Goal: Information Seeking & Learning: Learn about a topic

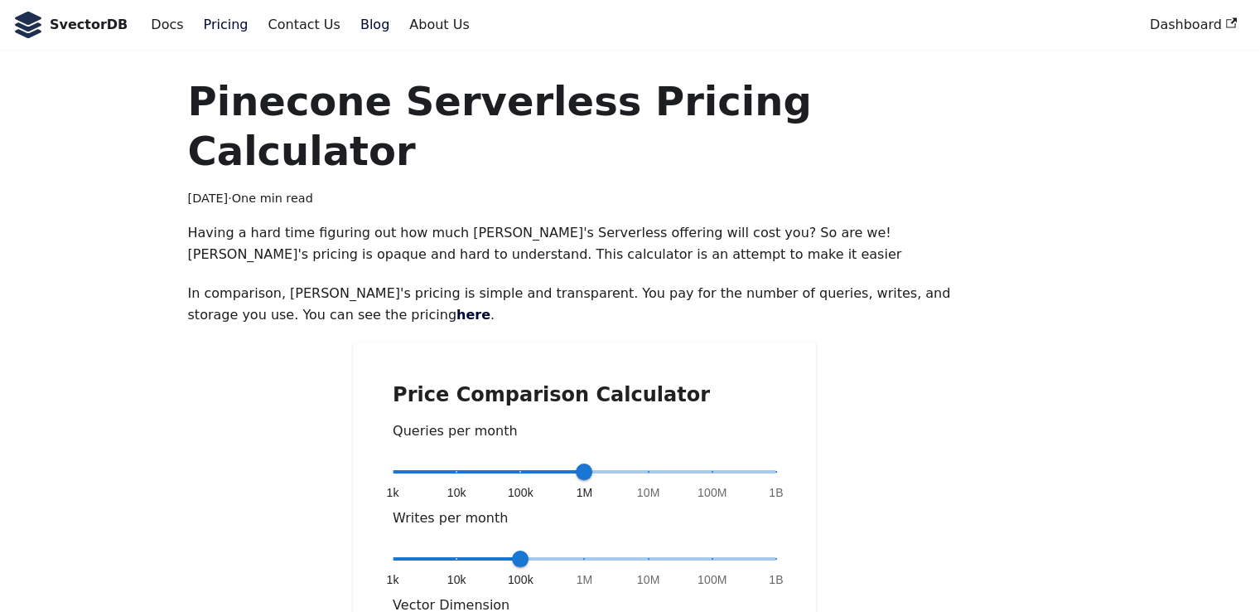
click at [201, 22] on link "Pricing" at bounding box center [226, 25] width 65 height 28
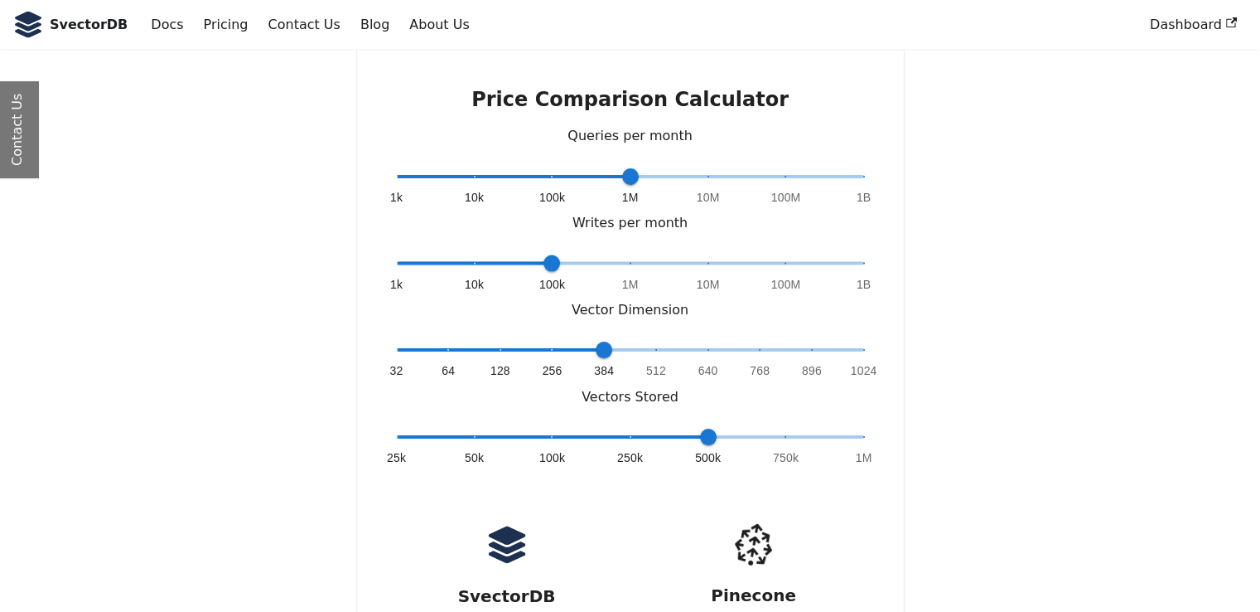
scroll to position [3477, 0]
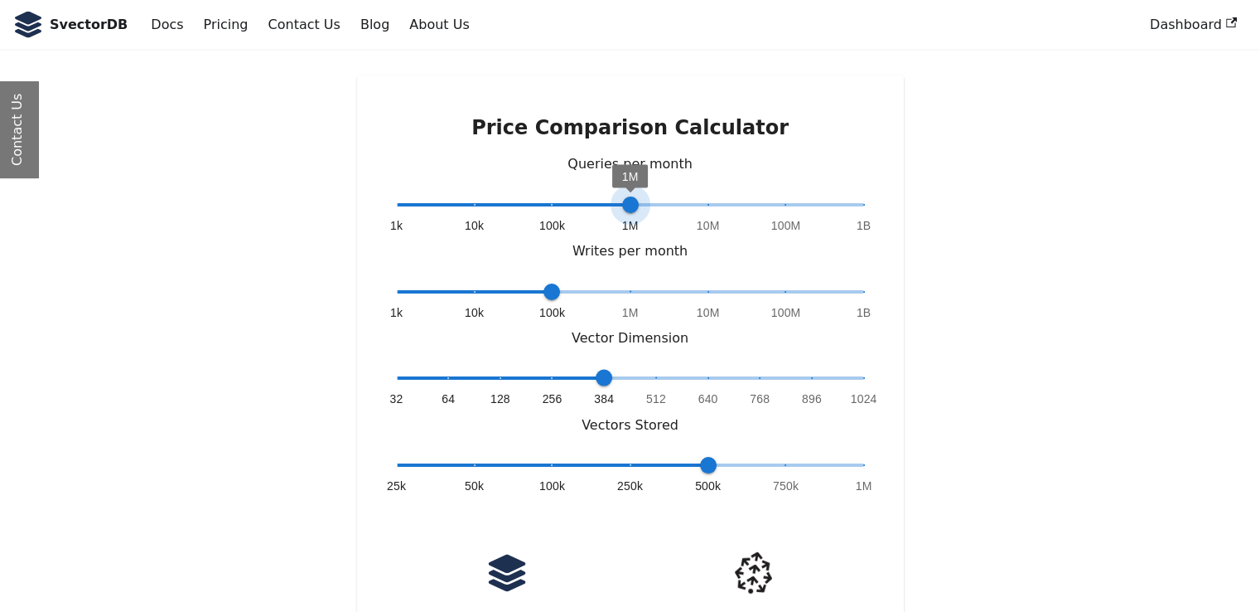
type input "*"
drag, startPoint x: 626, startPoint y: 121, endPoint x: 573, endPoint y: 121, distance: 53.0
click at [573, 192] on span "1k 10k 100k 1M 10M 100M 1B 100k" at bounding box center [630, 204] width 467 height 25
type input "*"
click at [856, 365] on span "32 64 128 256 384 512 640 768 896 1024 384" at bounding box center [630, 377] width 467 height 25
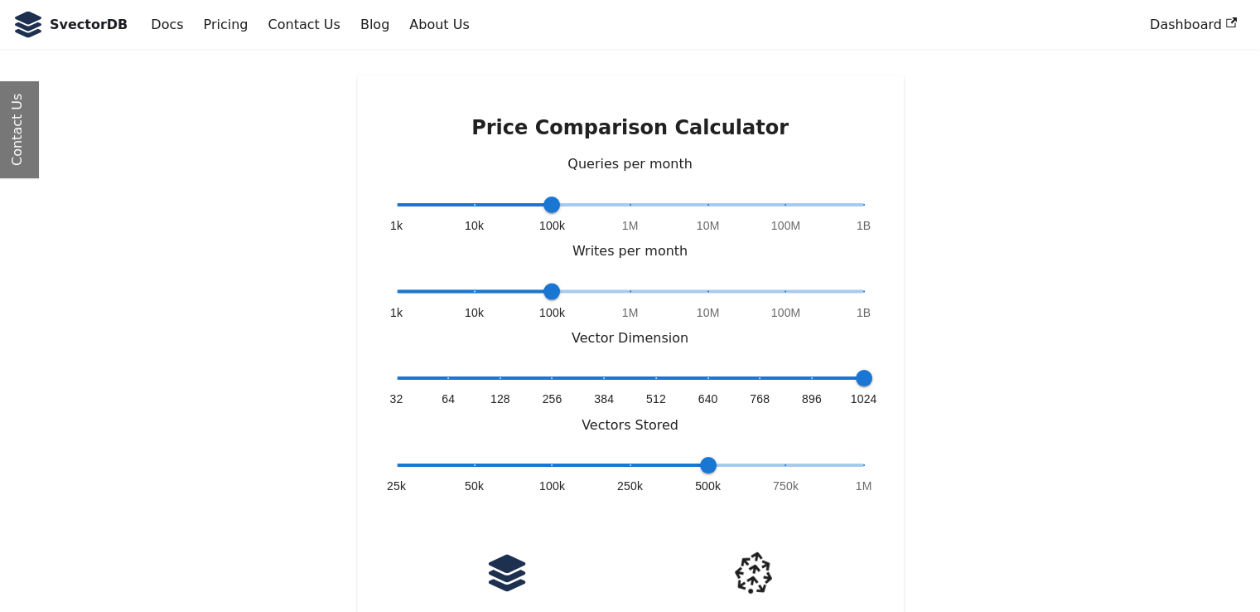
click at [561, 452] on span "25k 50k 100k 250k 500k 750k 1M 500k" at bounding box center [630, 464] width 467 height 25
type input "*"
click at [630, 464] on span at bounding box center [631, 465] width 2 height 2
click at [630, 452] on span "25k 50k 100k 250k 500k 750k 1M 100k" at bounding box center [630, 464] width 467 height 25
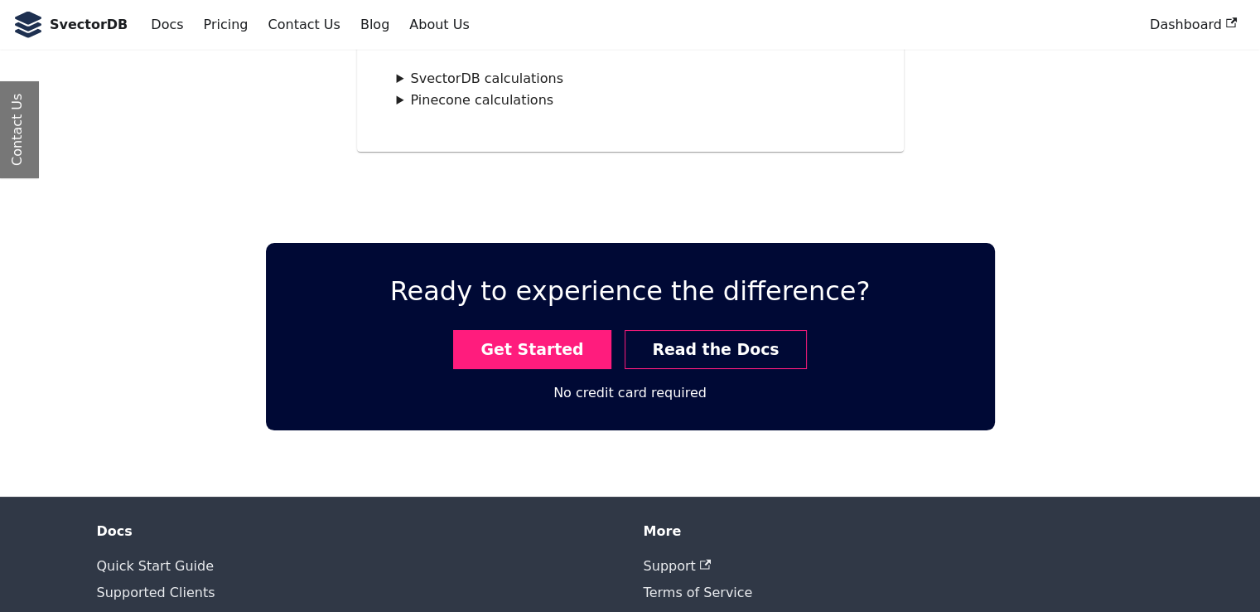
scroll to position [0, 0]
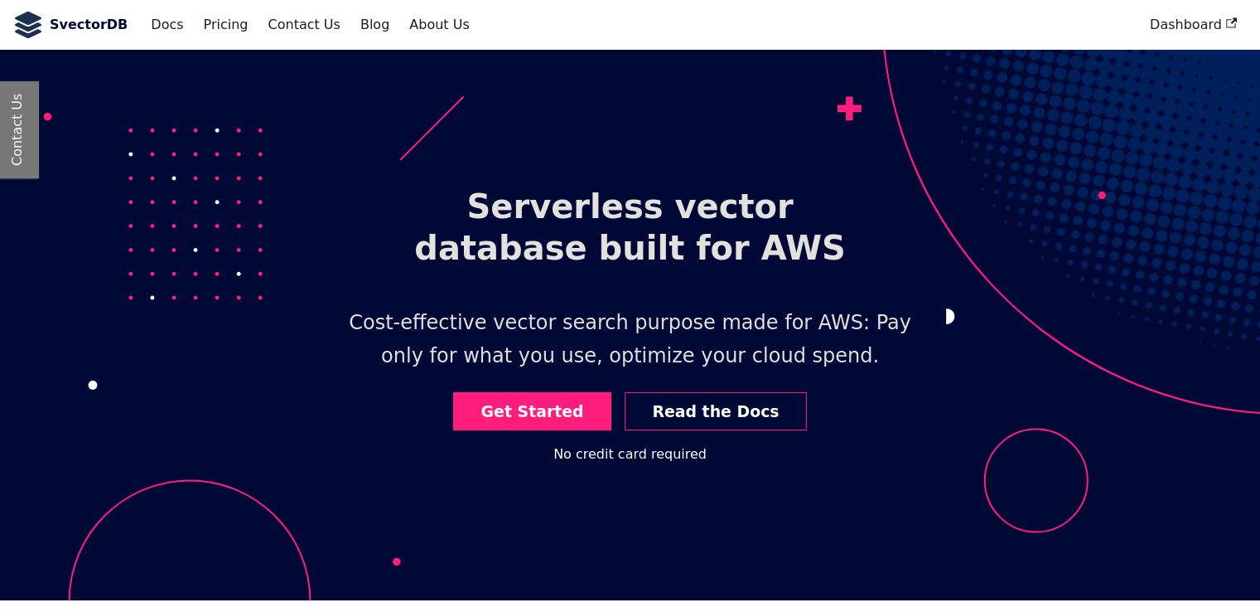
click at [79, 25] on b "SvectorDB" at bounding box center [89, 25] width 78 height 22
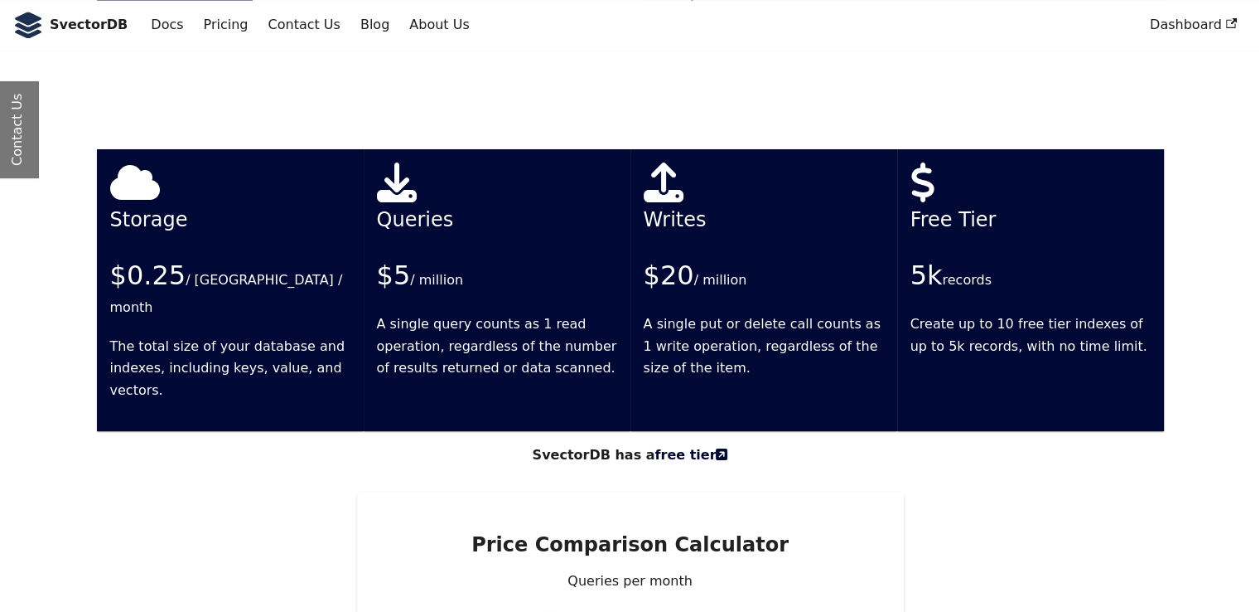
scroll to position [2919, 0]
